Goal: Book appointment/travel/reservation

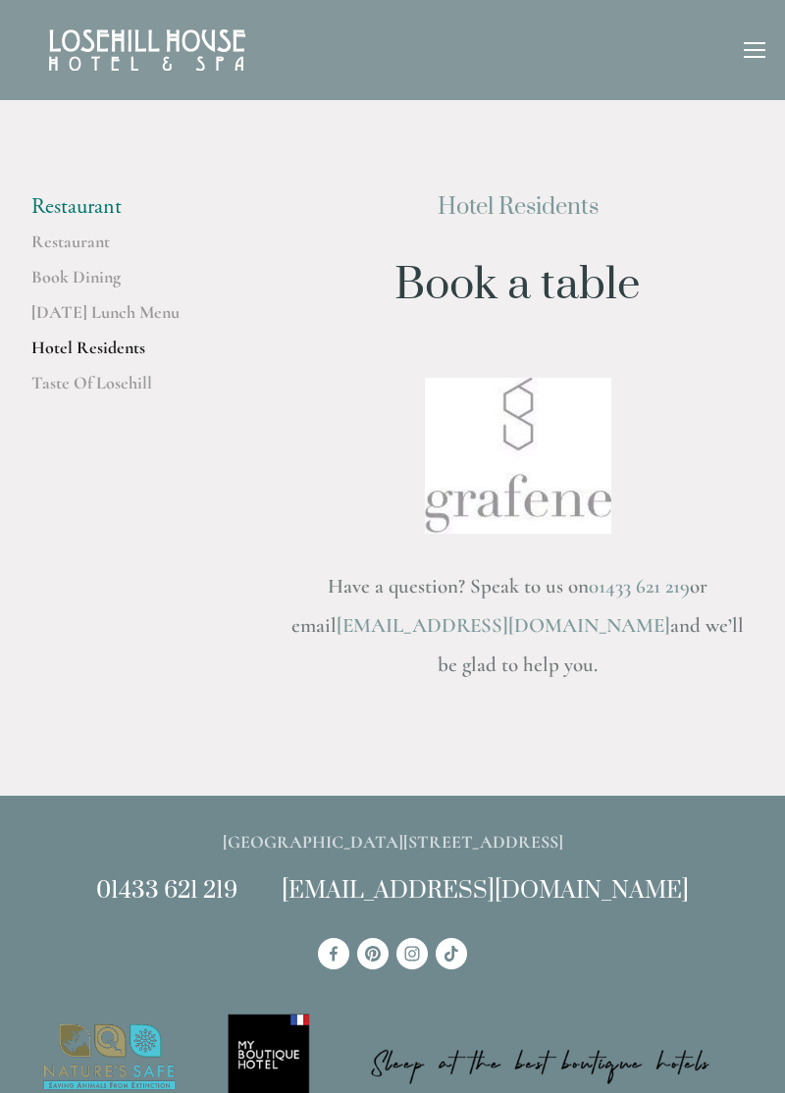
click at [522, 463] on img at bounding box center [518, 456] width 186 height 156
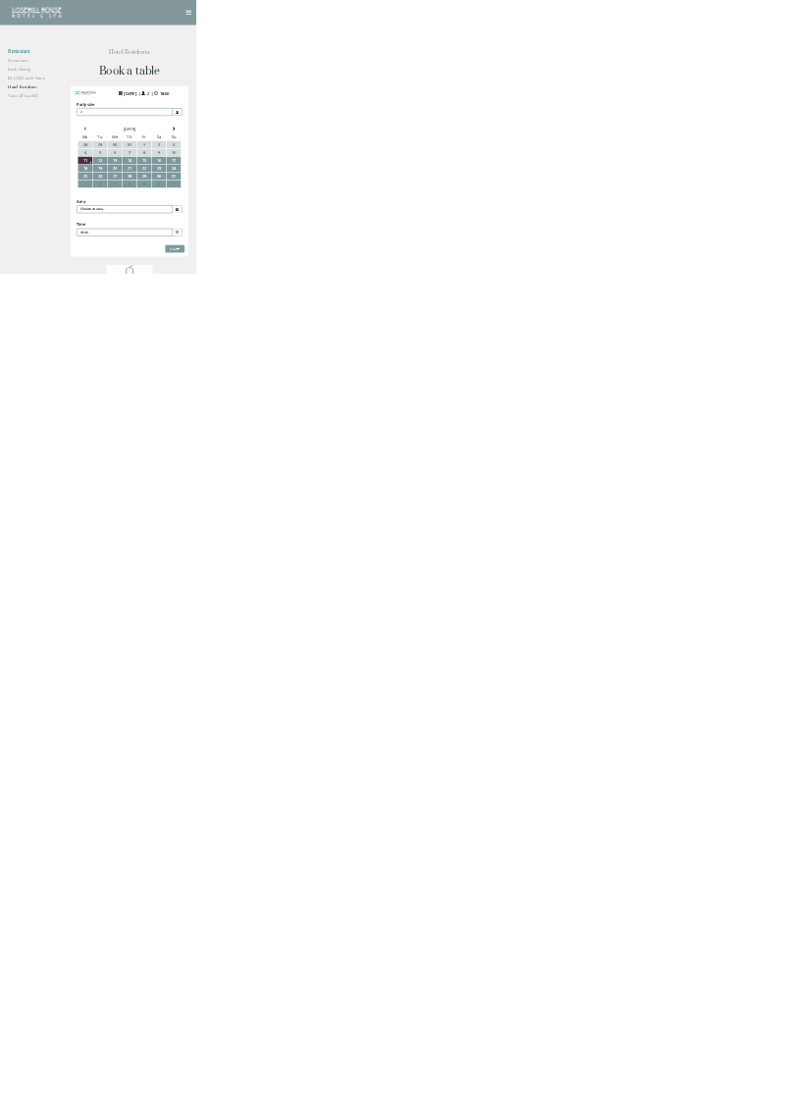
click at [68, 294] on div at bounding box center [392, 546] width 785 height 1093
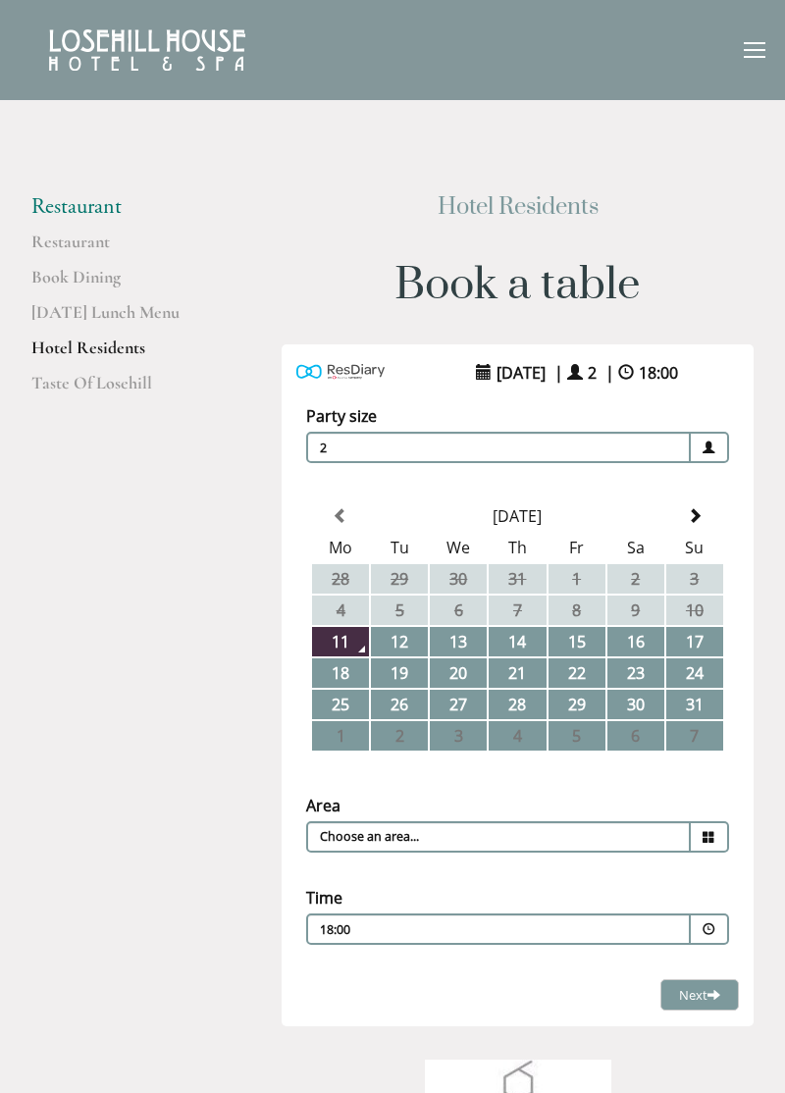
click at [542, 369] on span "11 August 2025" at bounding box center [521, 372] width 59 height 31
click at [467, 645] on td "13" at bounding box center [458, 641] width 57 height 29
click at [580, 848] on input "Choose an area..." at bounding box center [498, 836] width 385 height 31
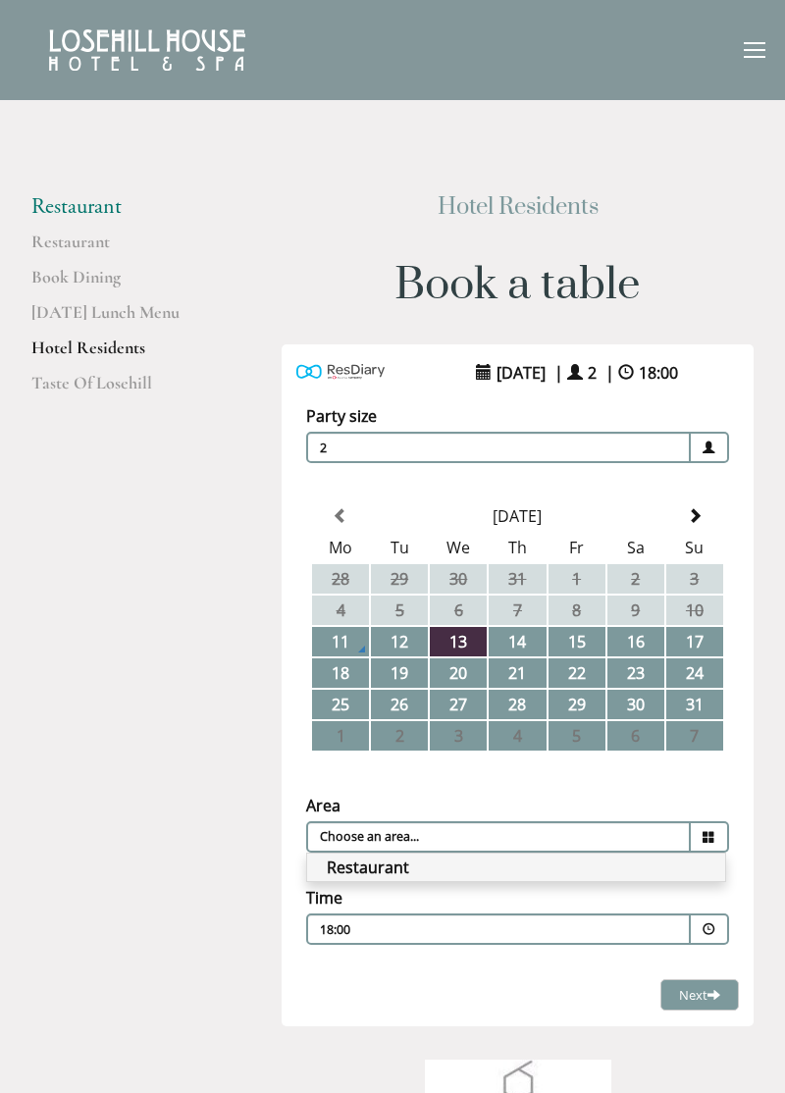
click at [403, 868] on li "Restaurant" at bounding box center [516, 867] width 418 height 27
type input "Restaurant"
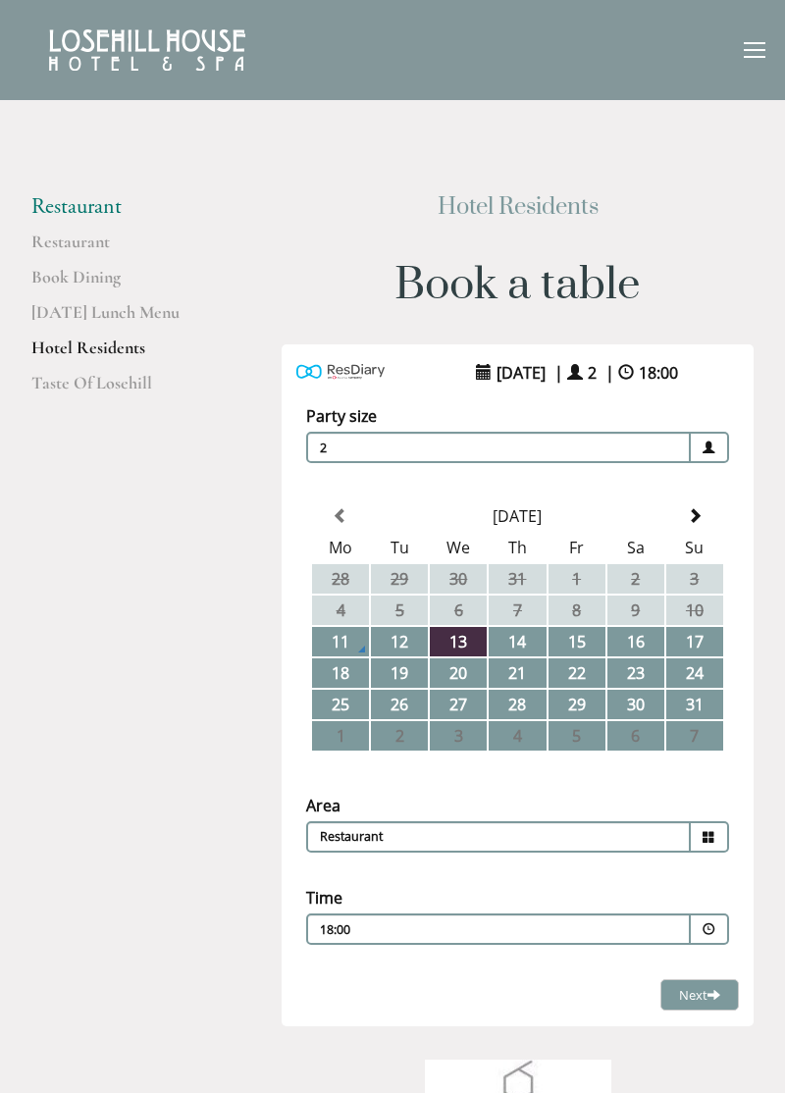
click at [658, 925] on div "18:00 Combined Shape Join Standby List" at bounding box center [498, 935] width 357 height 26
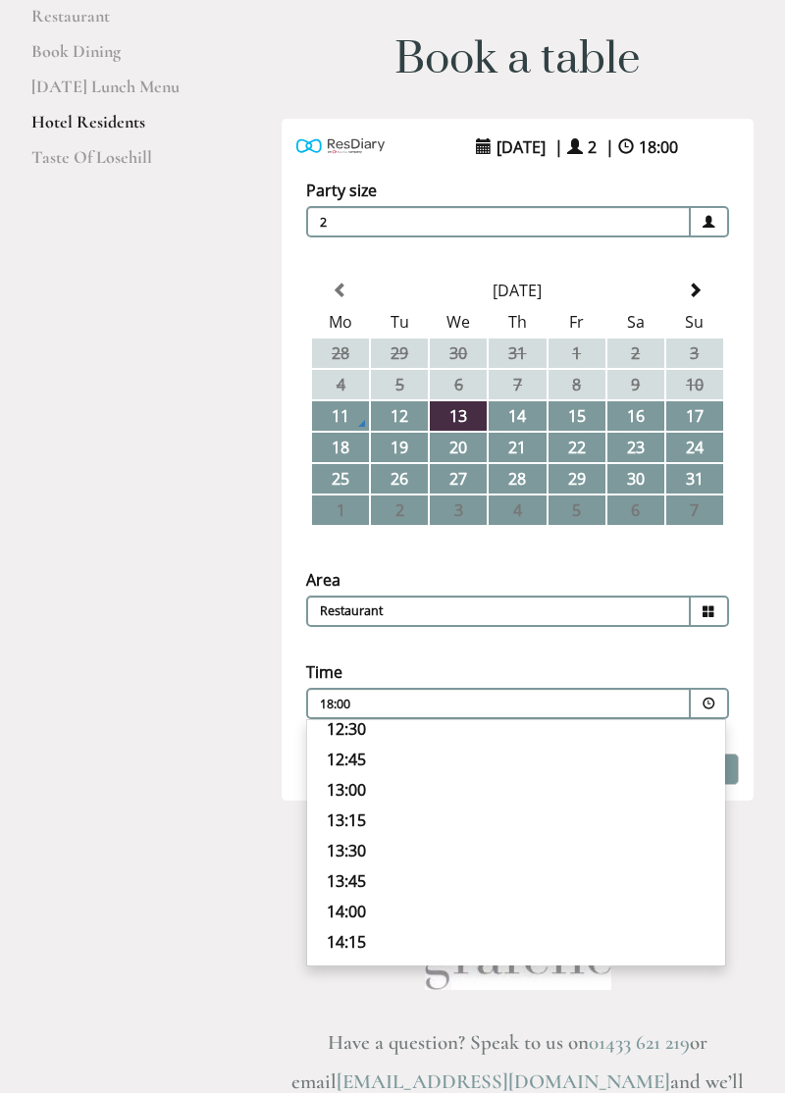
scroll to position [439, 0]
click at [397, 814] on p "14:45" at bounding box center [516, 825] width 379 height 22
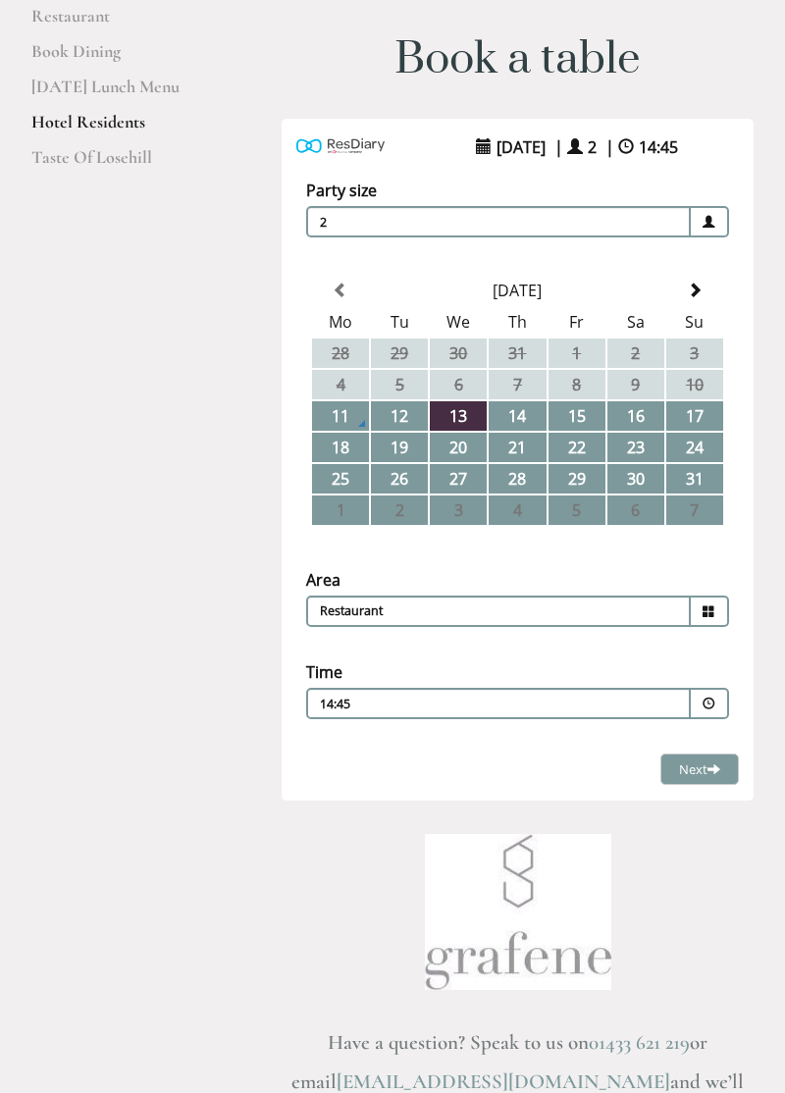
click at [408, 705] on p "14:45" at bounding box center [454, 705] width 268 height 18
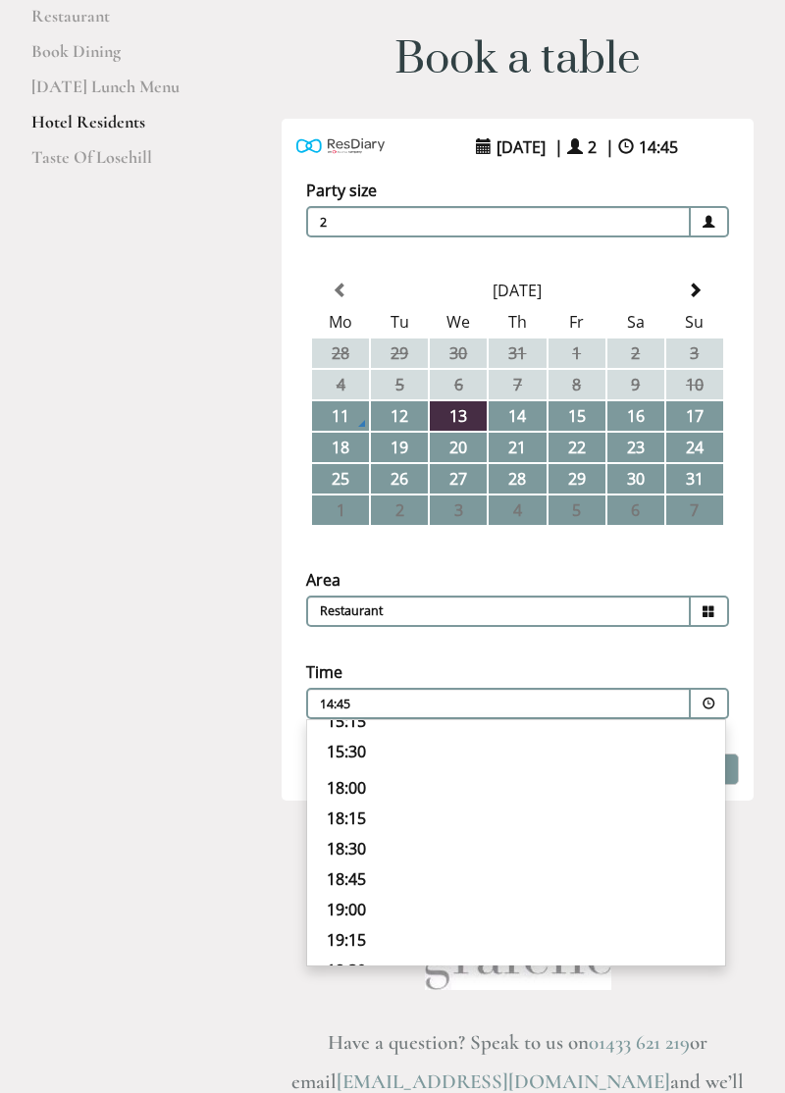
scroll to position [685, 0]
click at [358, 889] on p "19:30" at bounding box center [516, 888] width 379 height 22
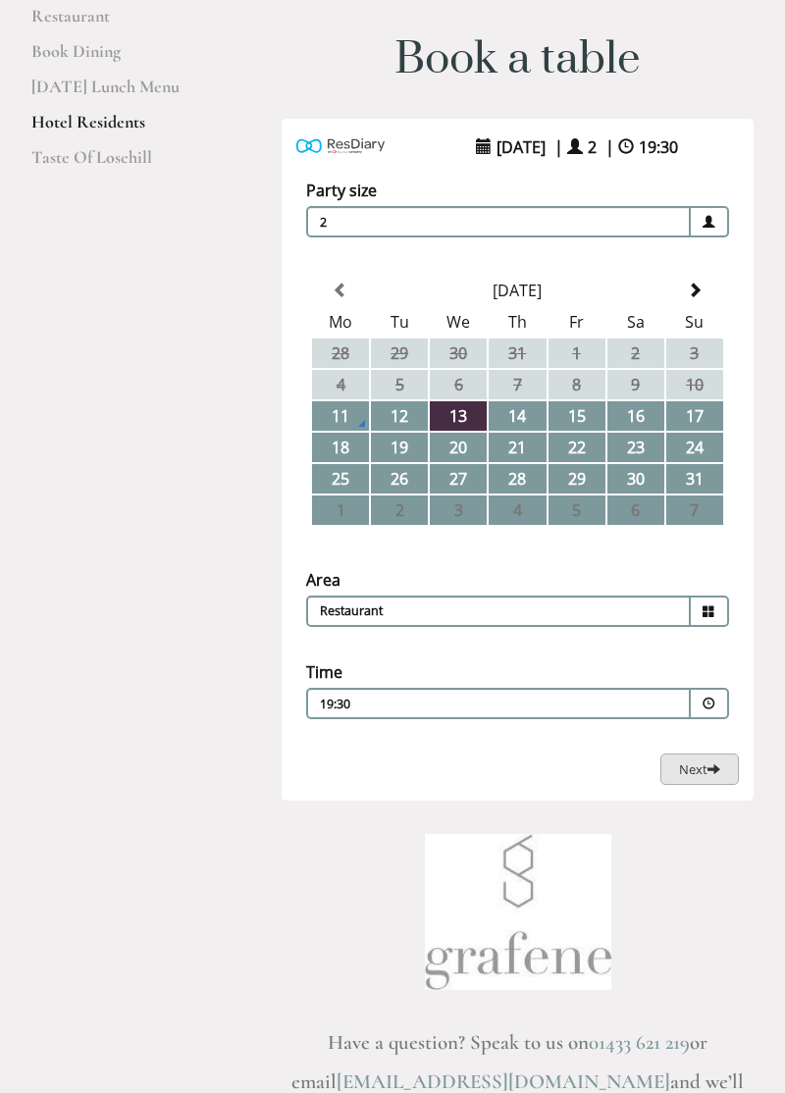
click at [711, 780] on button "Next Loading..." at bounding box center [699, 770] width 79 height 32
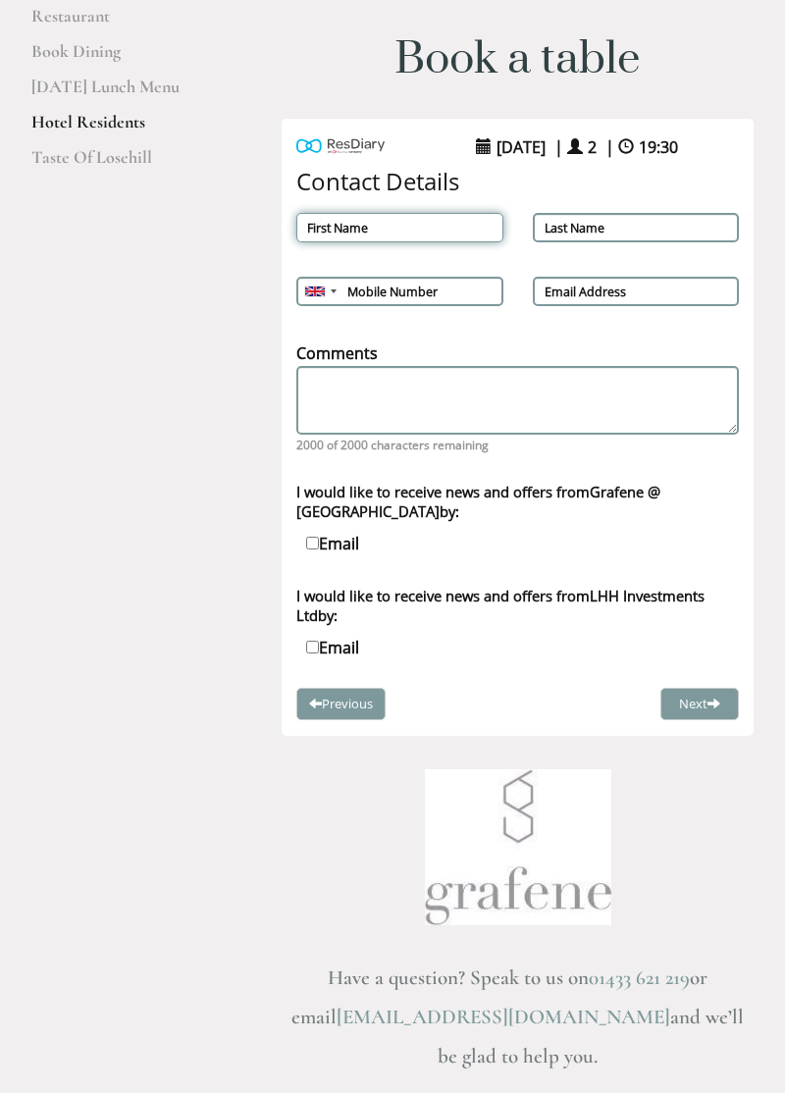
click at [369, 225] on input "First Name" at bounding box center [399, 227] width 207 height 29
type input "Helen"
type input "McGlashan"
type input "07917213275"
type input "hkmcg12@gmail.com"
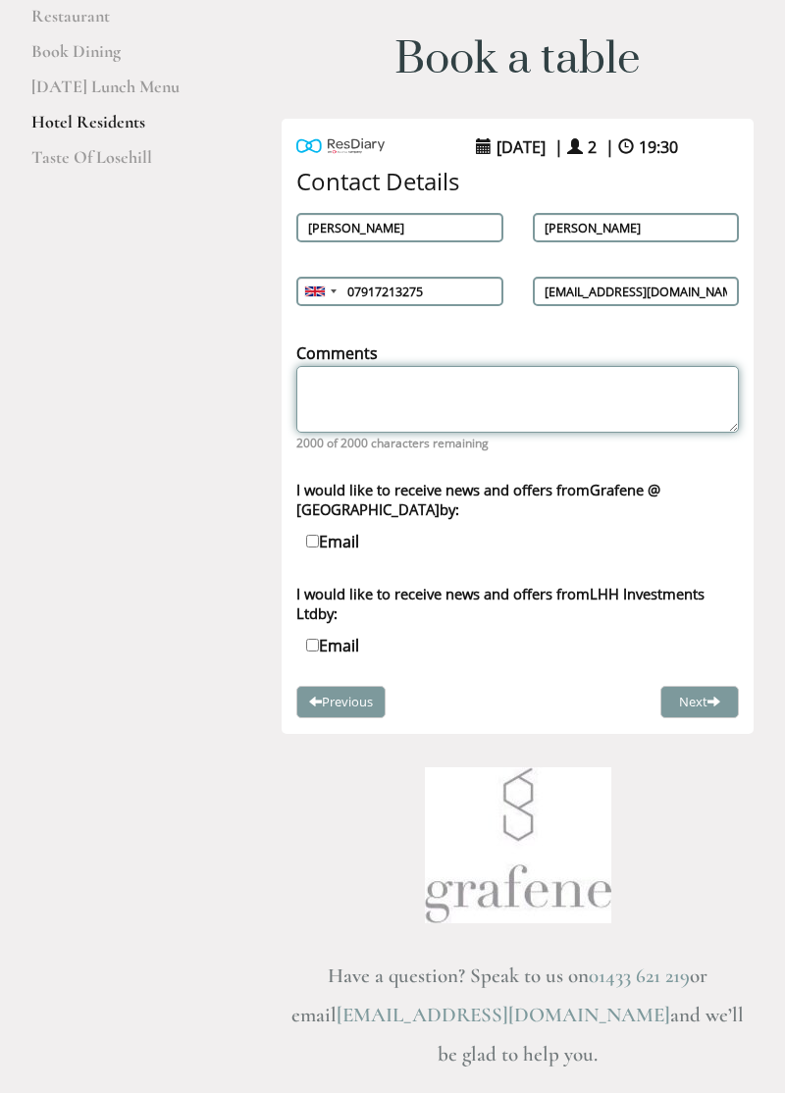
click at [374, 387] on textarea "Comments" at bounding box center [517, 399] width 443 height 67
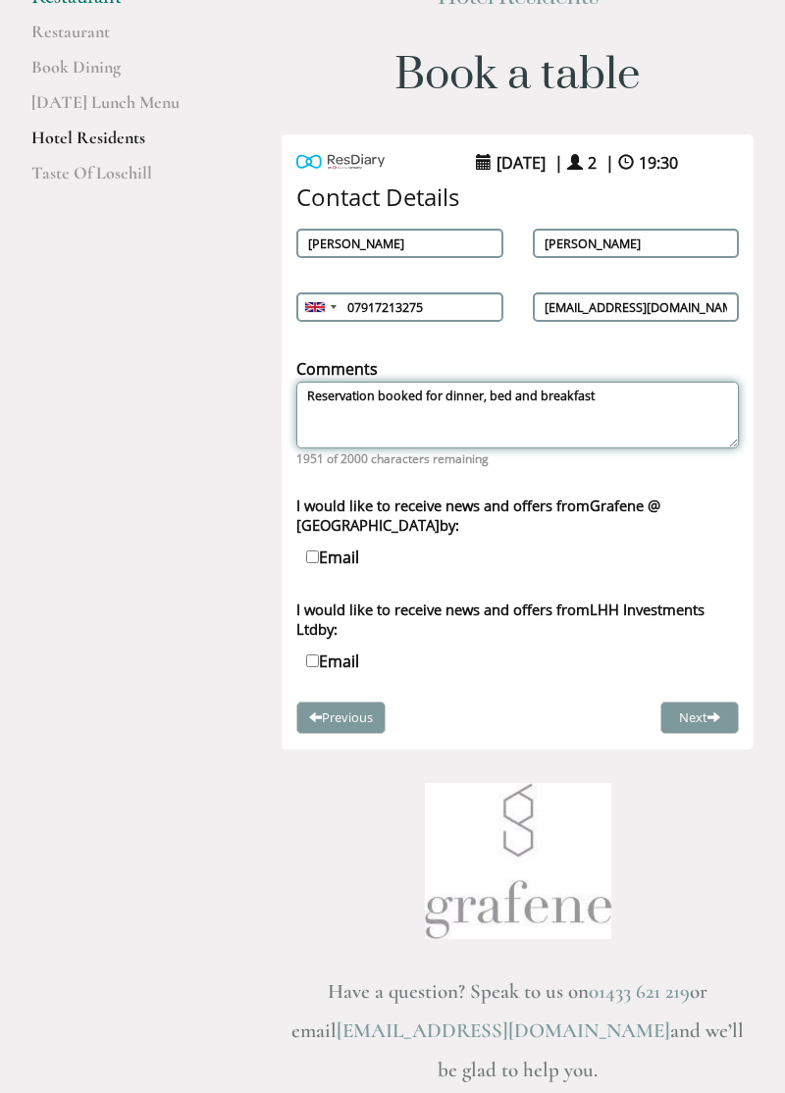
scroll to position [196, 0]
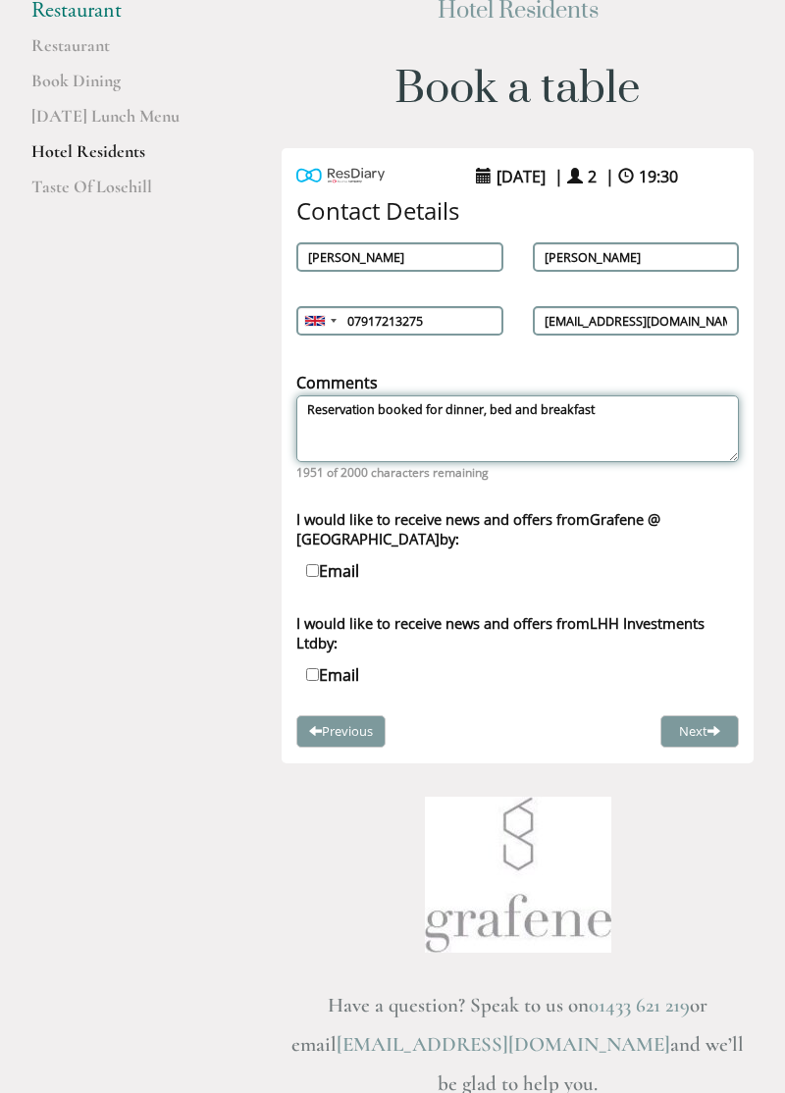
click at [375, 408] on textarea "Reservation booked for dinner, bed and breakfast" at bounding box center [517, 429] width 443 height 67
click at [461, 402] on textarea "Reservation part of booked for dinner, bed and breakfast" at bounding box center [517, 429] width 443 height 67
type textarea "Reservation part of booking for dinner, bed and breakfast"
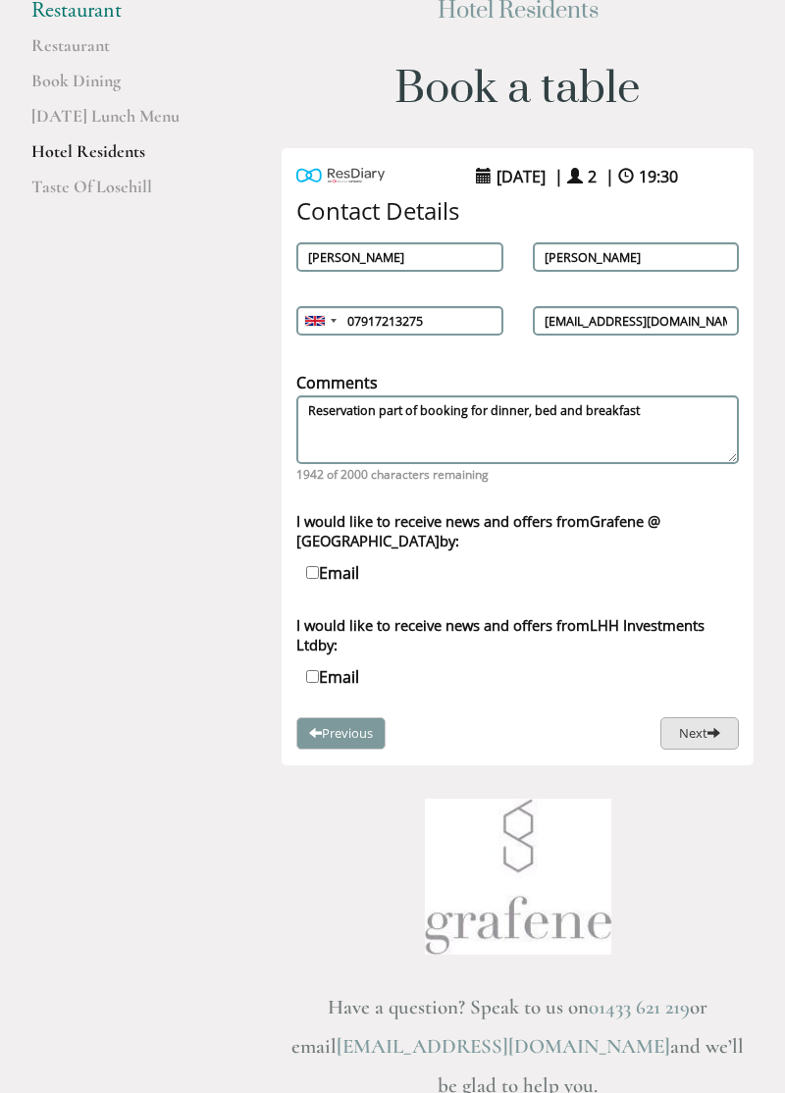
click at [705, 734] on button "Next" at bounding box center [699, 733] width 79 height 32
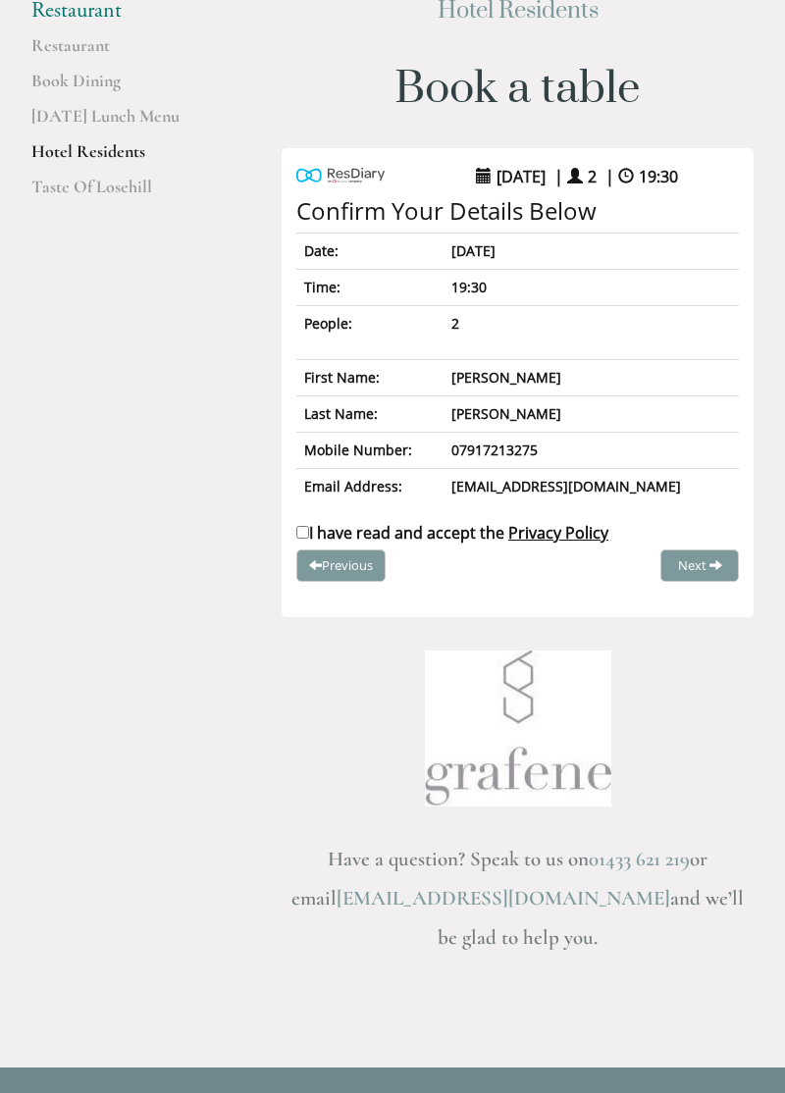
click at [306, 530] on input "I have read and accept the Privacy Policy" at bounding box center [302, 532] width 13 height 13
checkbox input "true"
click at [673, 574] on button "Complete Booking" at bounding box center [664, 566] width 149 height 32
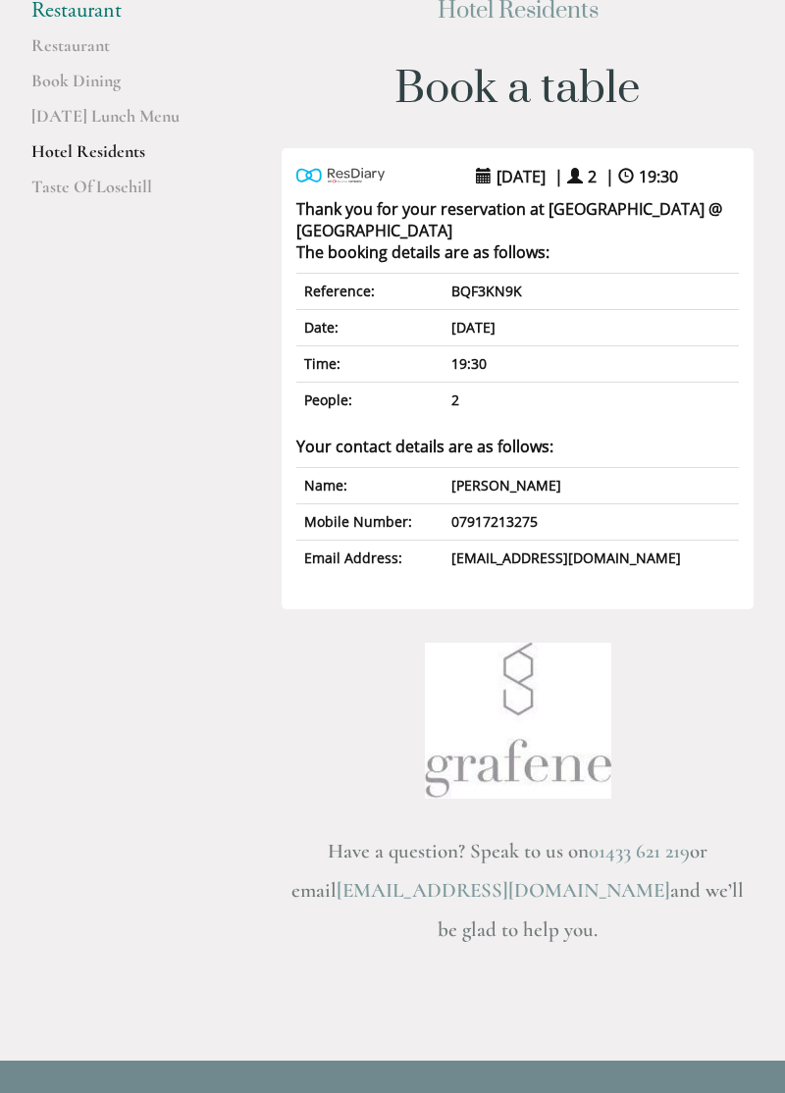
scroll to position [0, 0]
